Goal: Task Accomplishment & Management: Complete application form

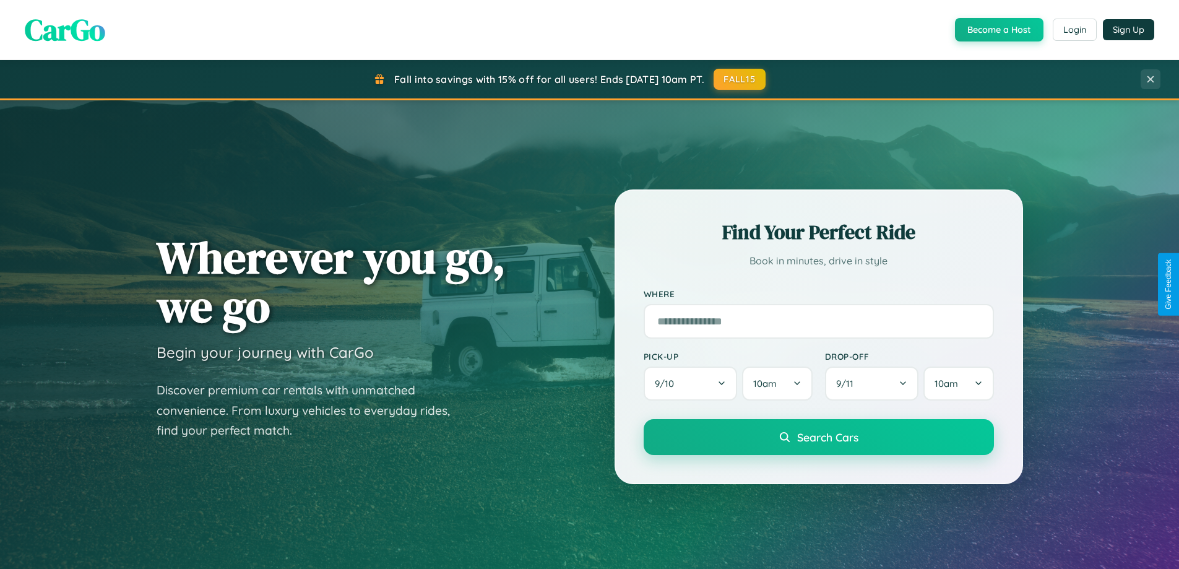
scroll to position [851, 0]
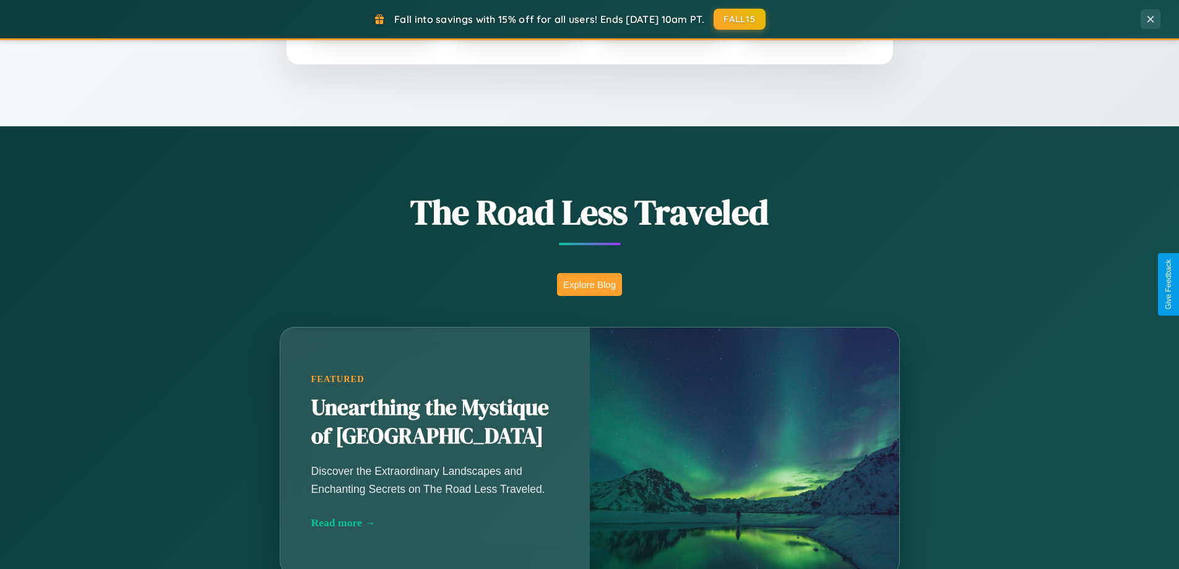
click at [589, 284] on button "Explore Blog" at bounding box center [589, 284] width 65 height 23
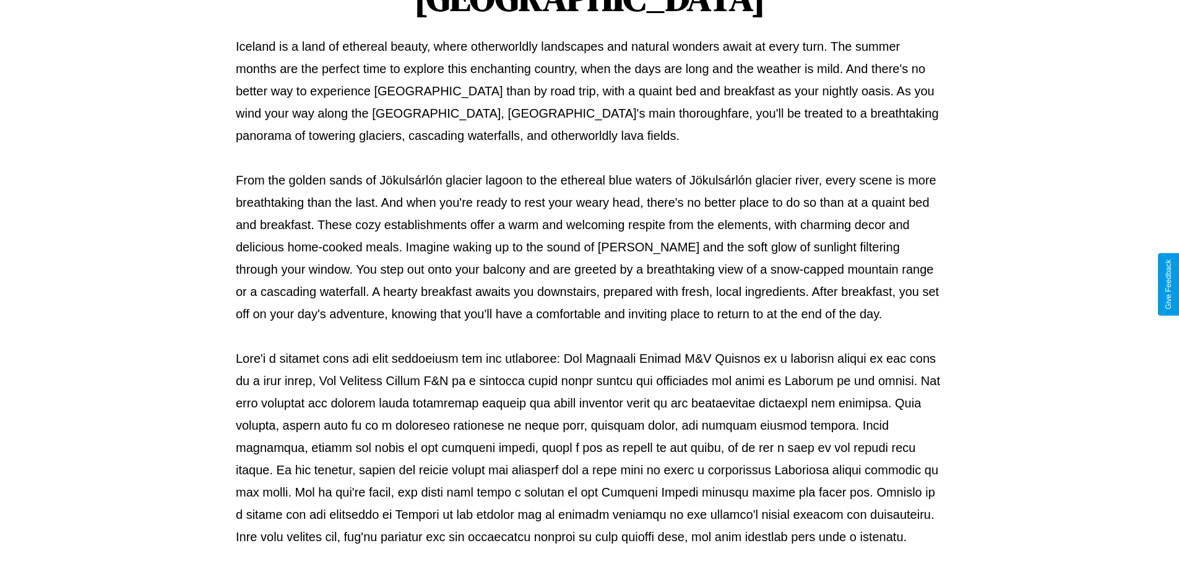
scroll to position [400, 0]
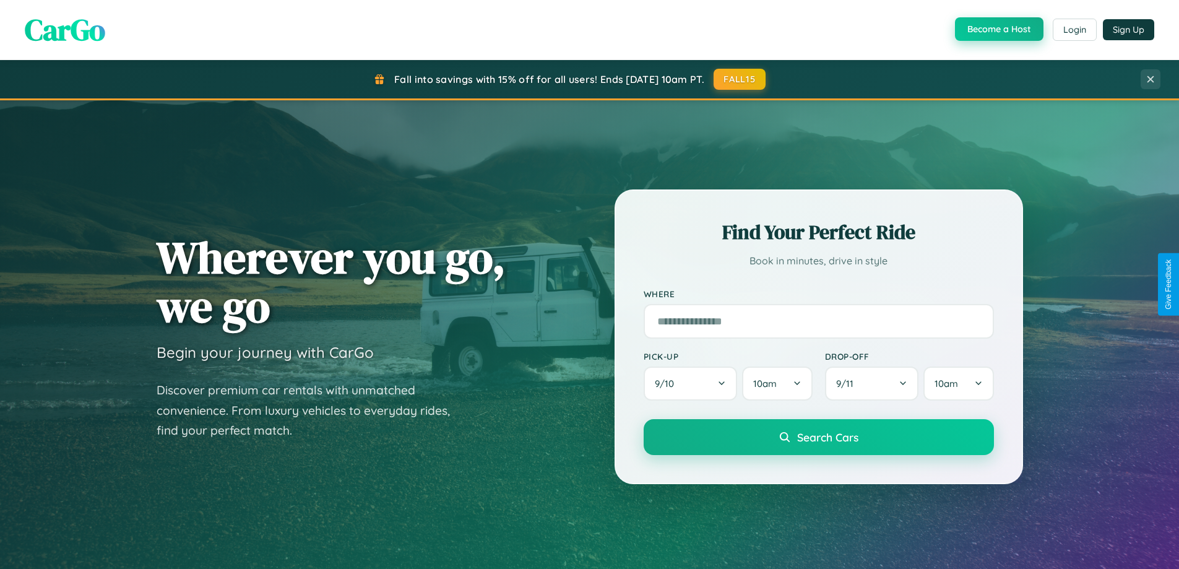
click at [997, 30] on button "Become a Host" at bounding box center [999, 29] width 88 height 24
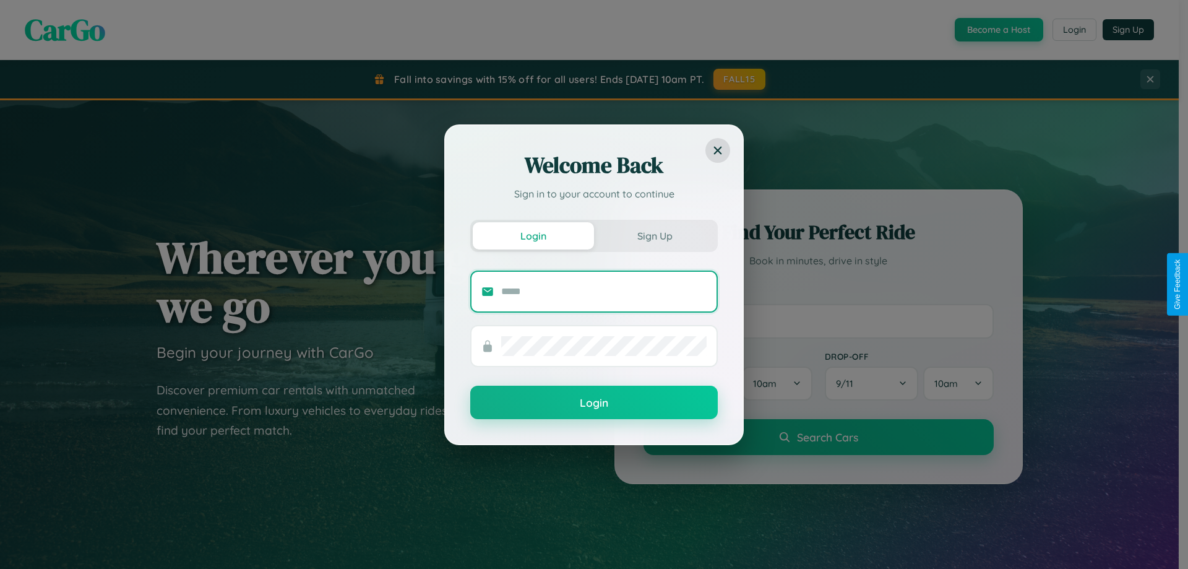
click at [604, 291] on input "text" at bounding box center [603, 292] width 205 height 20
type input "**********"
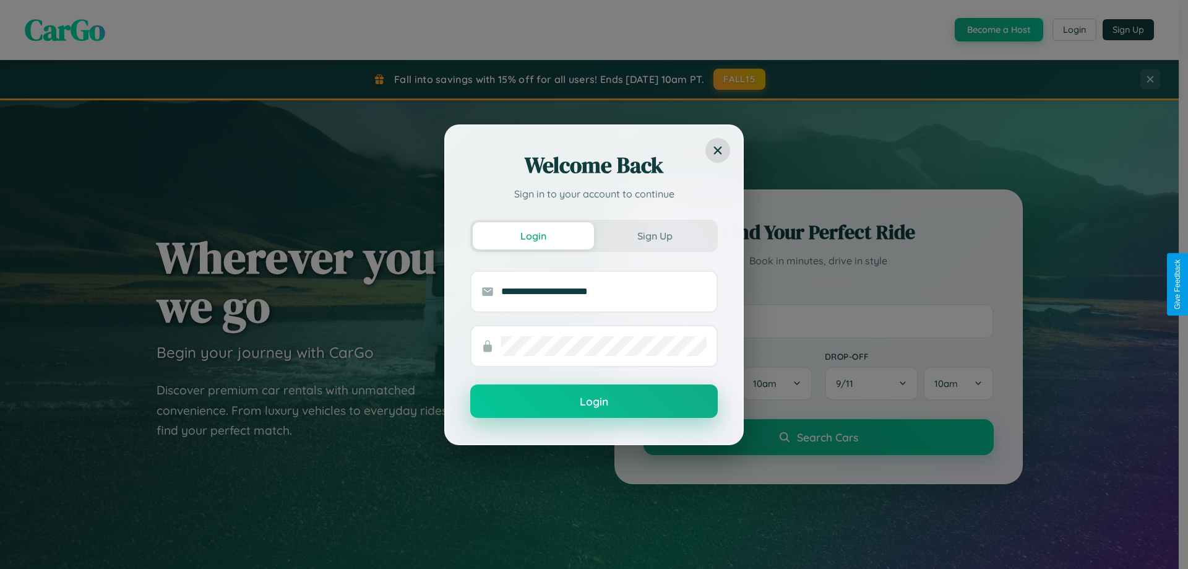
click at [594, 402] on button "Login" at bounding box center [594, 400] width 248 height 33
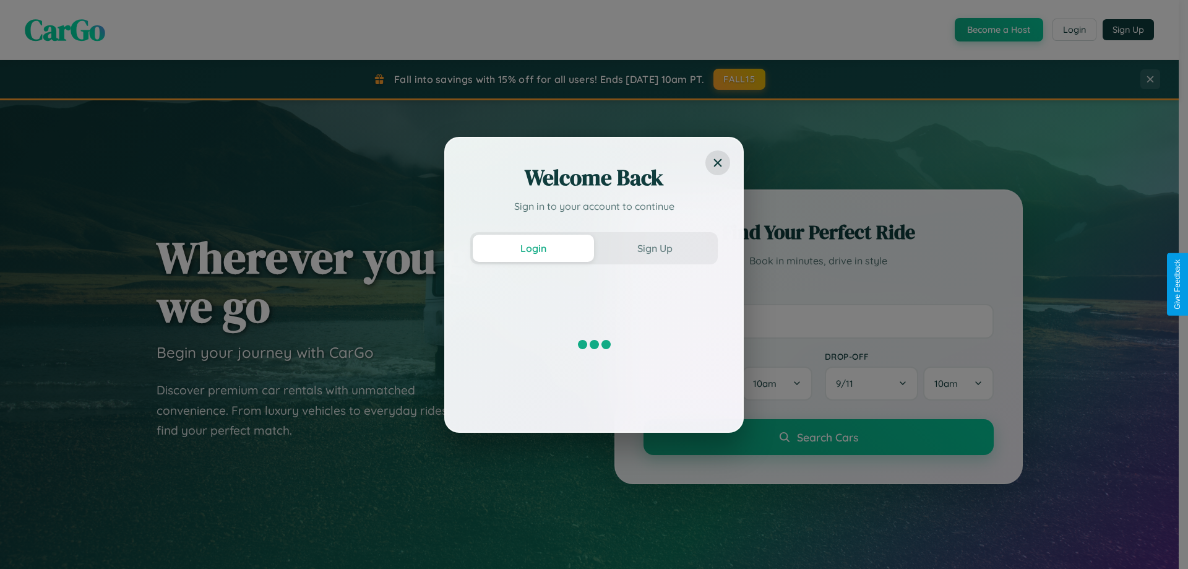
click at [997, 30] on div "Welcome Back Sign in to your account to continue Login Sign Up" at bounding box center [594, 284] width 1188 height 569
click at [655, 248] on button "Sign Up" at bounding box center [654, 248] width 121 height 27
